Goal: Transaction & Acquisition: Purchase product/service

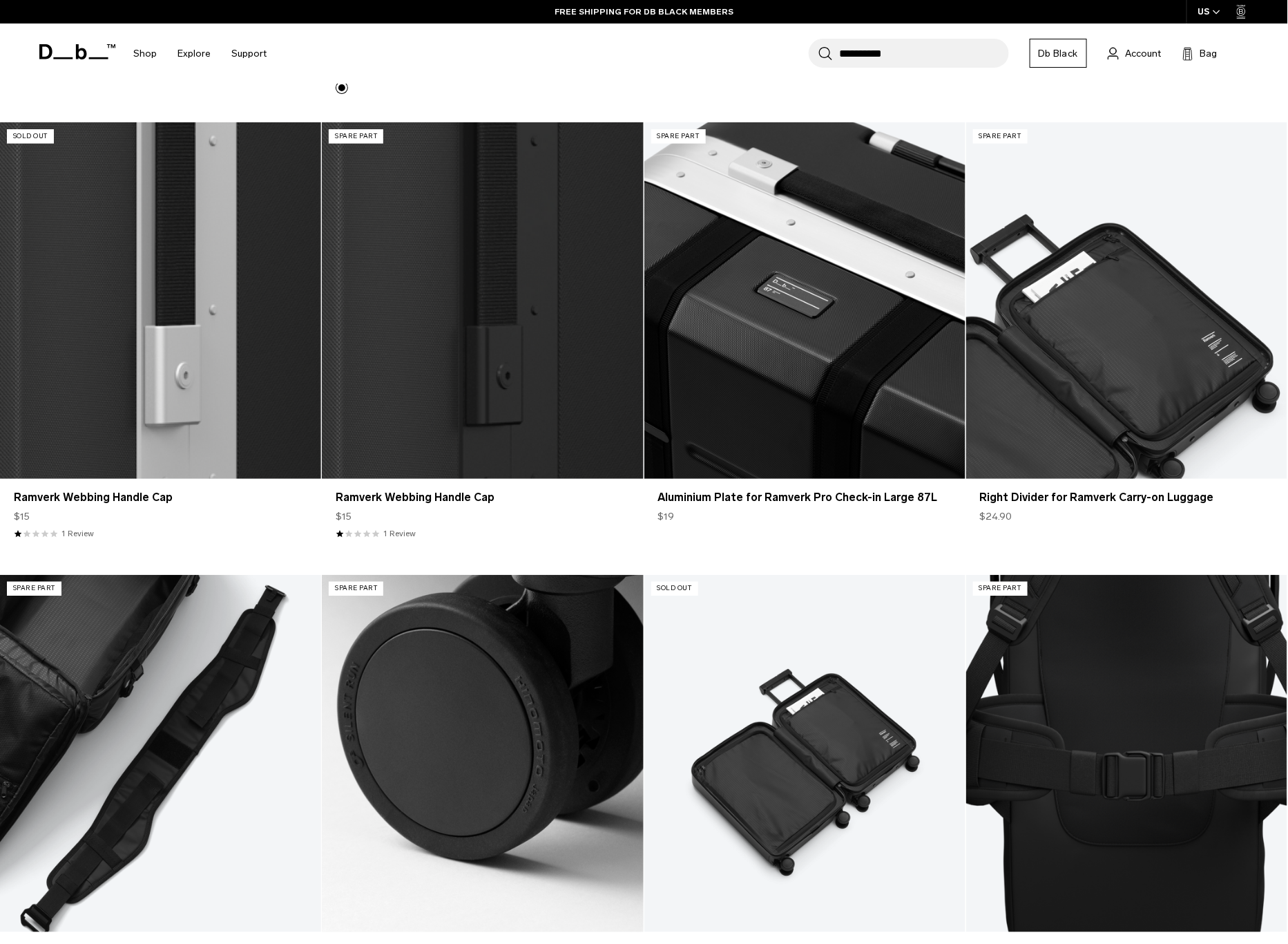
scroll to position [637, 0]
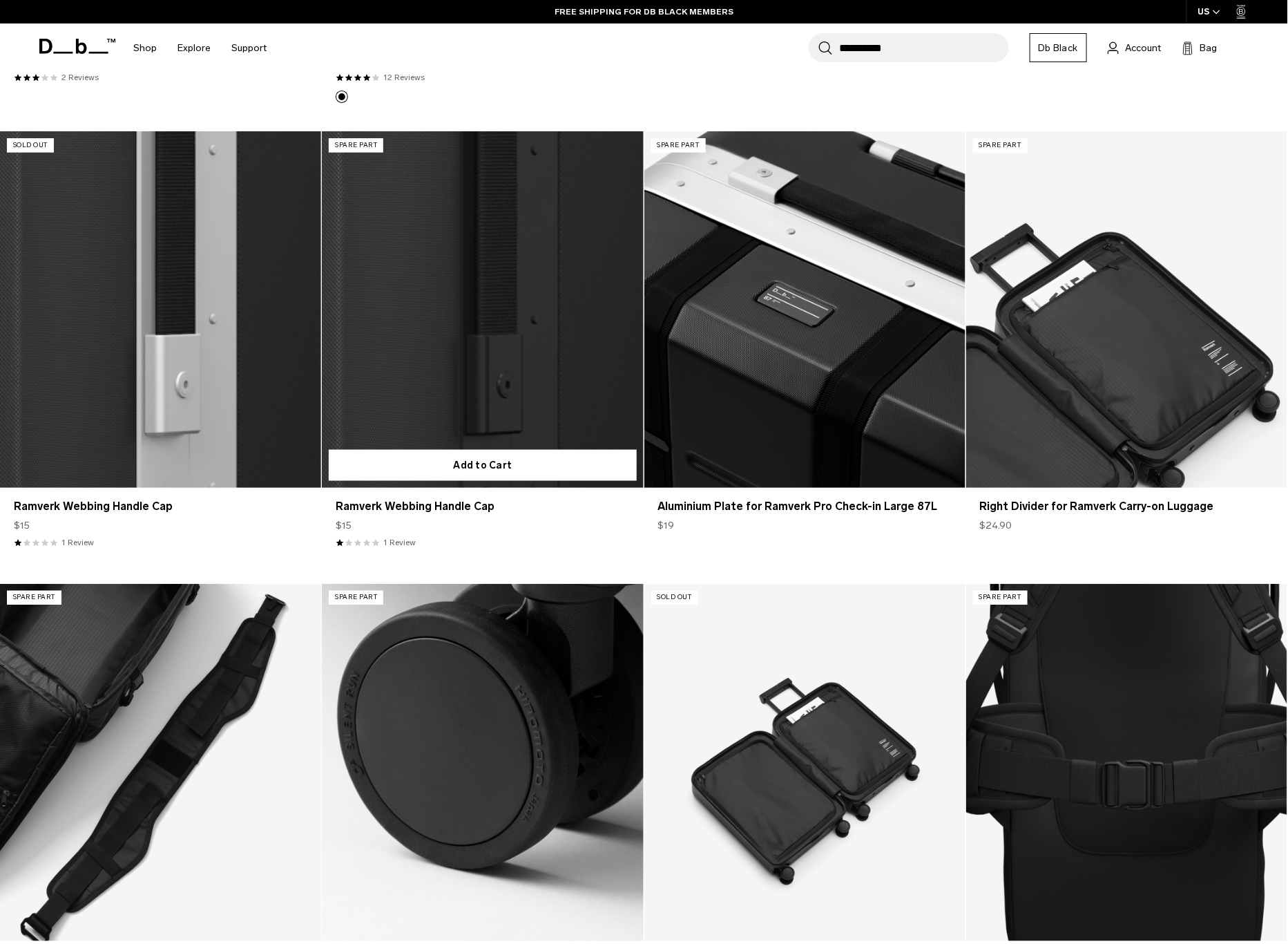
click at [452, 387] on link "Ramverk Webbing Handle Cap" at bounding box center [482, 311] width 321 height 358
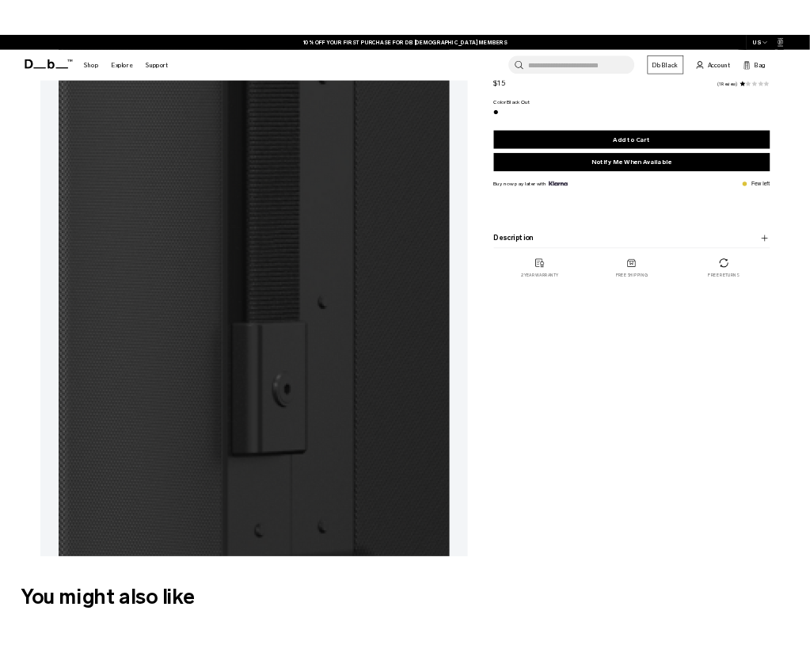
scroll to position [143, 0]
